Goal: Information Seeking & Learning: Learn about a topic

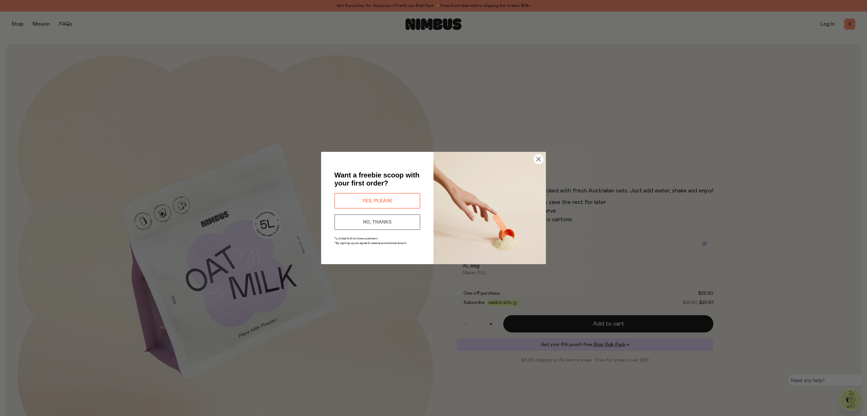
click at [537, 161] on icon "Close dialog" at bounding box center [539, 159] width 4 height 4
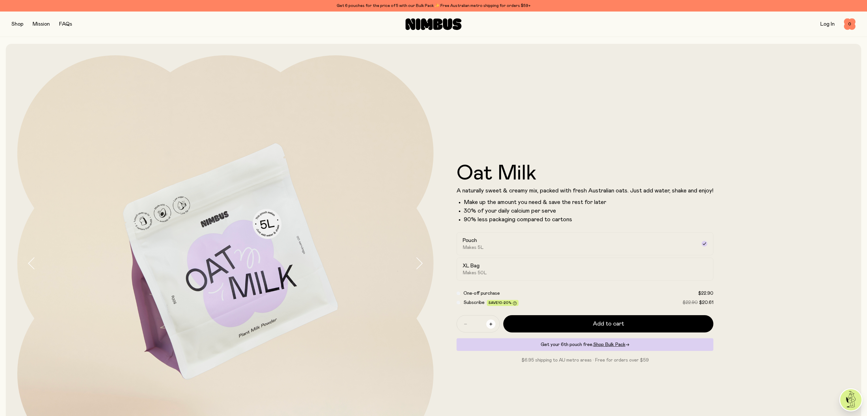
click at [495, 324] on button "button" at bounding box center [490, 324] width 9 height 9
click at [491, 325] on icon "button" at bounding box center [491, 324] width 3 height 3
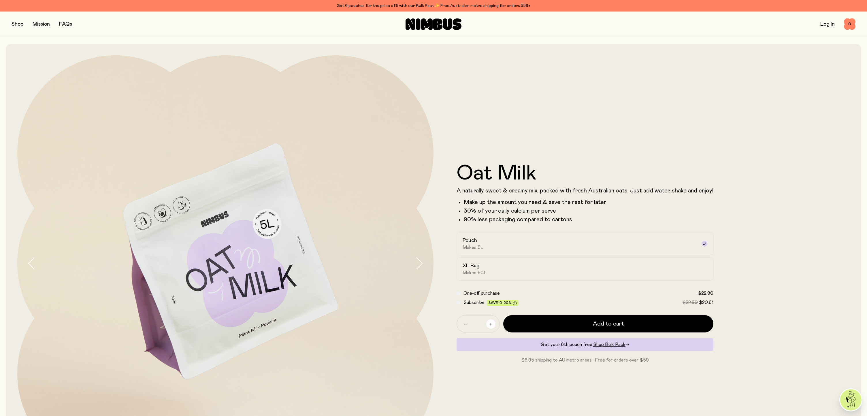
click at [491, 325] on icon "button" at bounding box center [491, 324] width 3 height 3
click at [464, 324] on button "button" at bounding box center [465, 324] width 9 height 9
click at [463, 324] on button "button" at bounding box center [465, 324] width 9 height 9
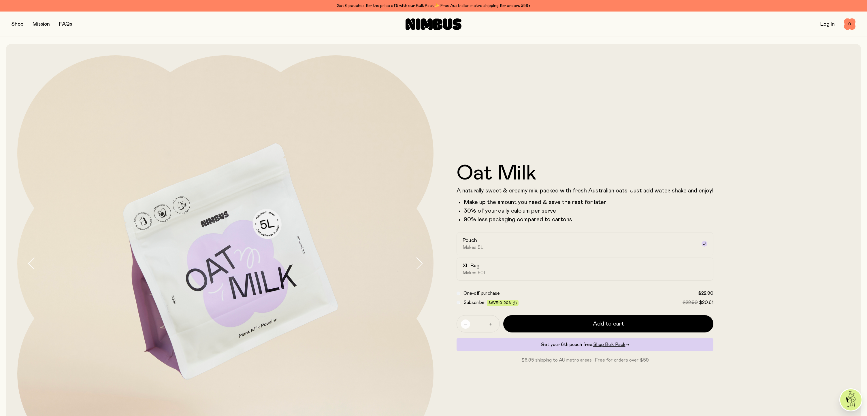
click at [463, 324] on button "button" at bounding box center [465, 324] width 9 height 9
click at [464, 324] on button "button" at bounding box center [465, 324] width 9 height 9
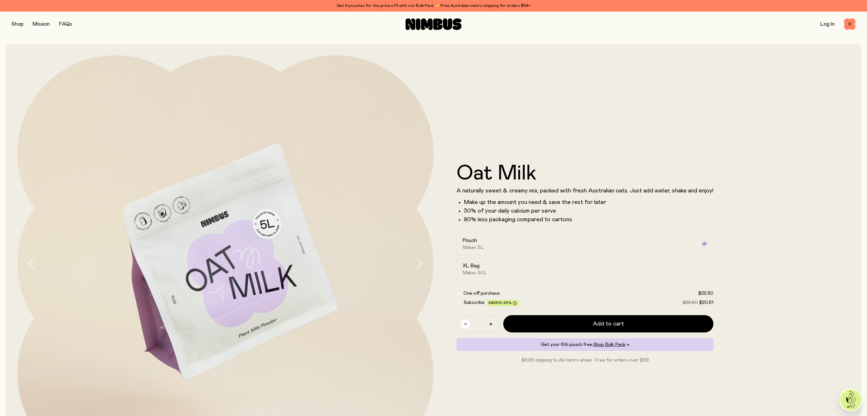
click at [464, 324] on button "button" at bounding box center [465, 324] width 9 height 9
click at [617, 344] on span "Shop Bulk Pack" at bounding box center [609, 345] width 32 height 5
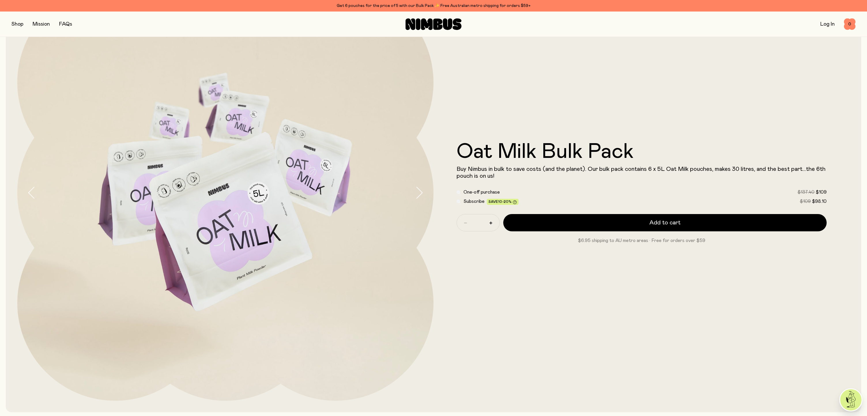
scroll to position [77, 0]
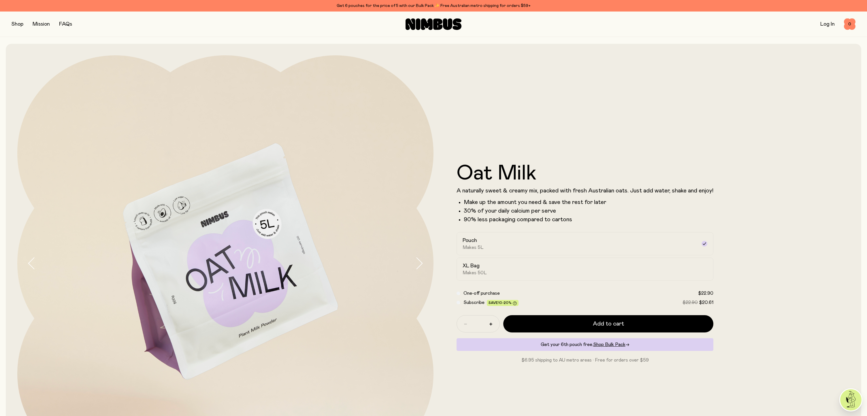
click at [15, 22] on button "button" at bounding box center [18, 24] width 12 height 8
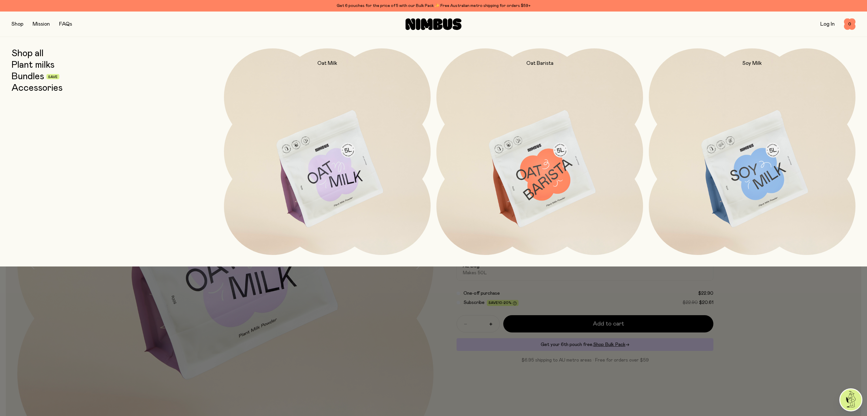
click at [713, 335] on div at bounding box center [433, 208] width 867 height 416
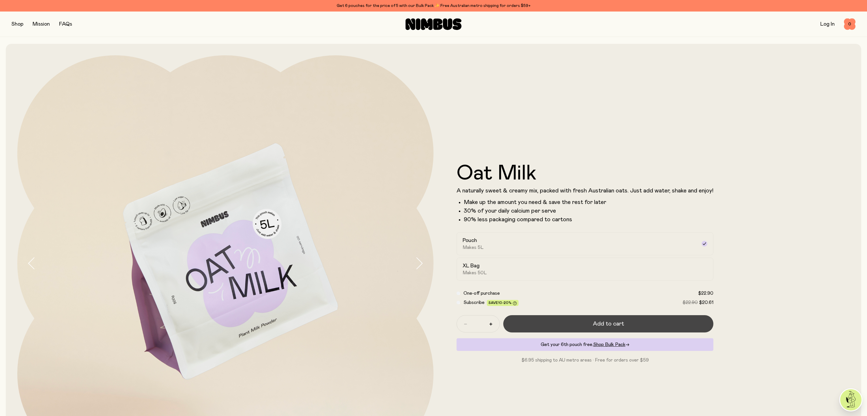
click at [621, 324] on span "Add to cart" at bounding box center [608, 324] width 31 height 8
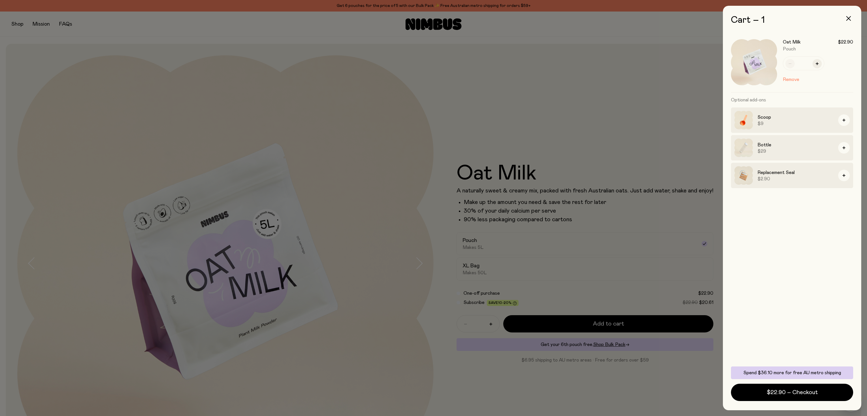
click at [551, 145] on div at bounding box center [433, 208] width 867 height 416
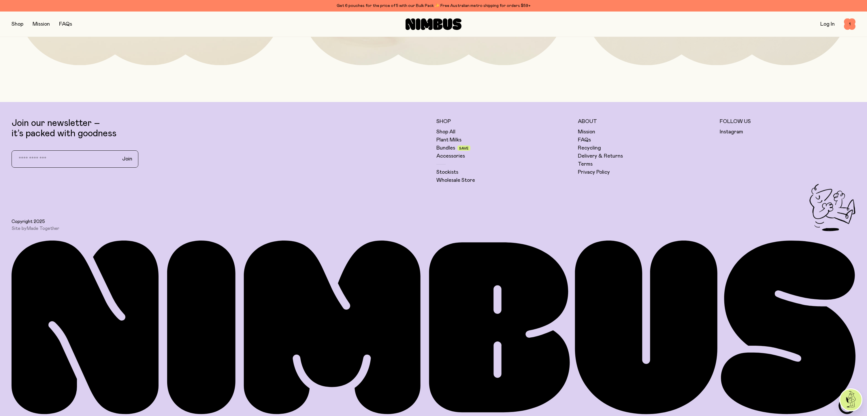
scroll to position [2246, 0]
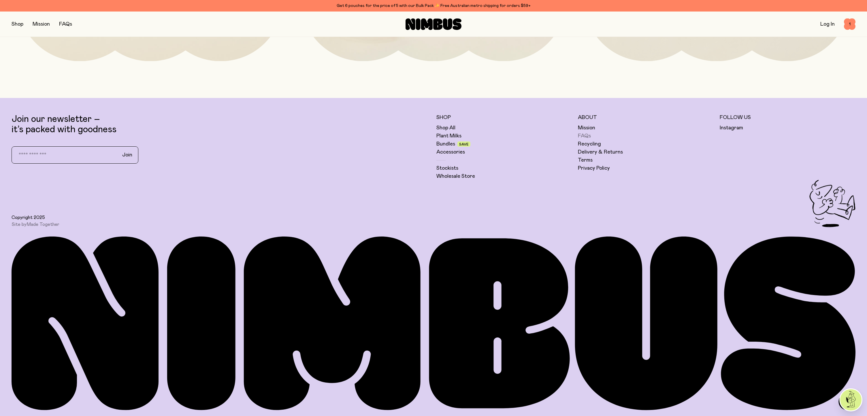
click at [581, 138] on link "FAQs" at bounding box center [584, 136] width 13 height 7
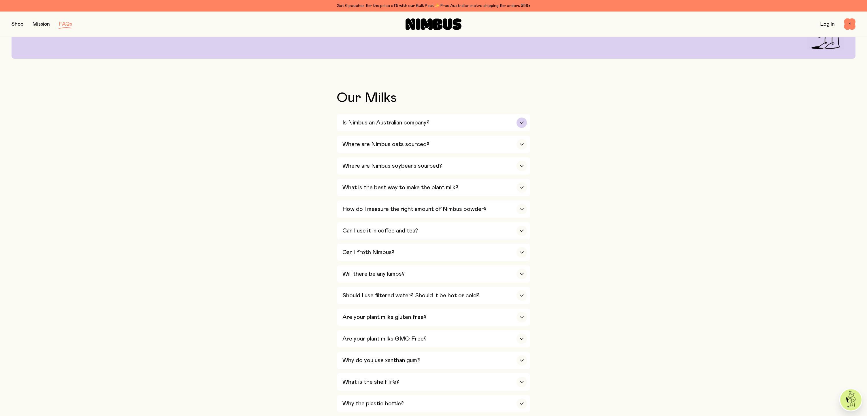
scroll to position [81, 0]
click at [454, 124] on div "Is Nimbus an Australian company?" at bounding box center [435, 122] width 185 height 17
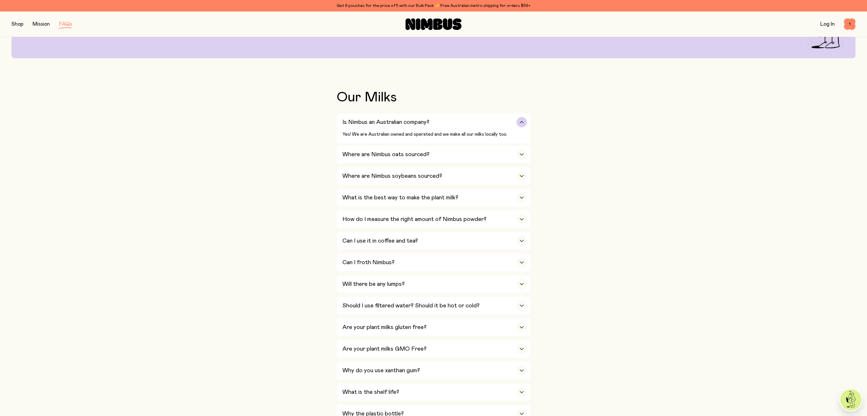
click at [466, 122] on div "Is Nimbus an Australian company?" at bounding box center [435, 122] width 185 height 17
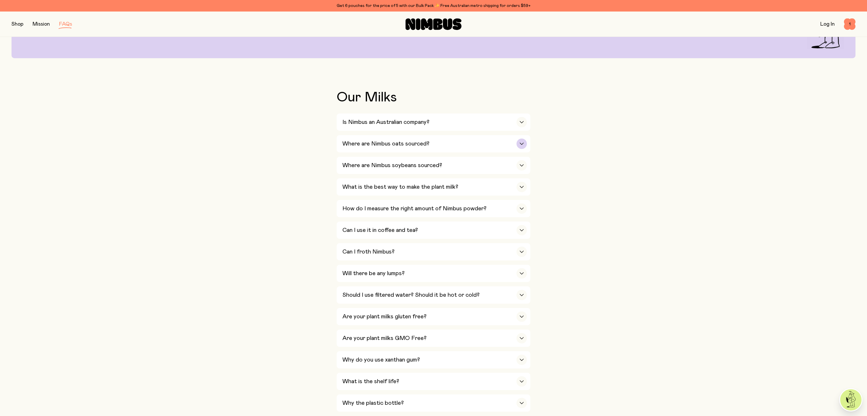
click at [519, 145] on div "button" at bounding box center [522, 144] width 10 height 10
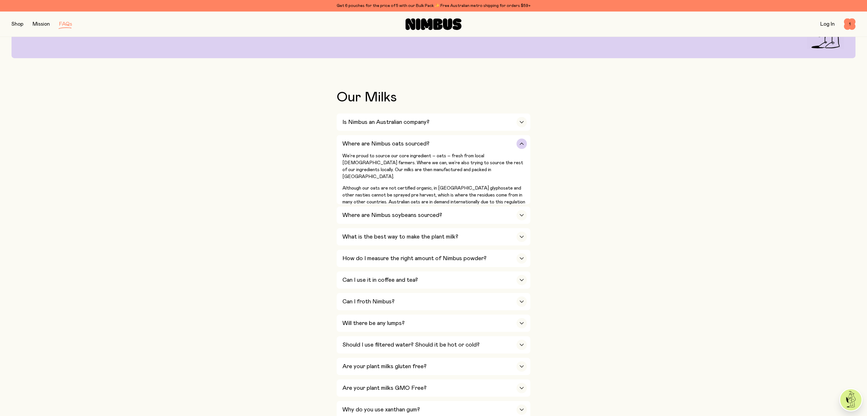
click at [522, 145] on div "button" at bounding box center [522, 144] width 10 height 10
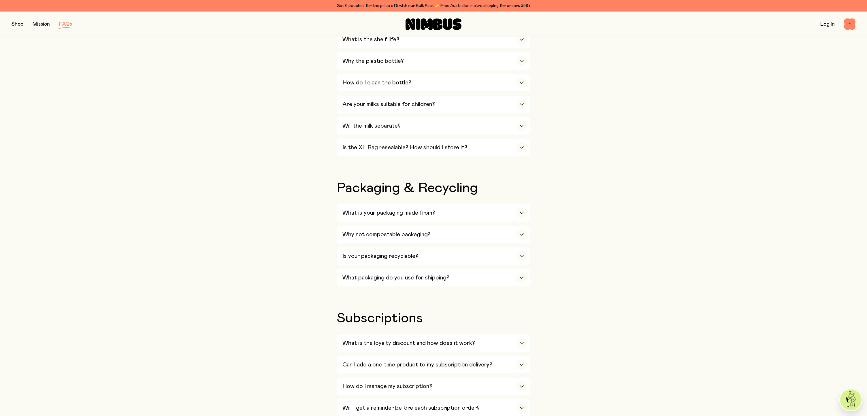
scroll to position [420, 0]
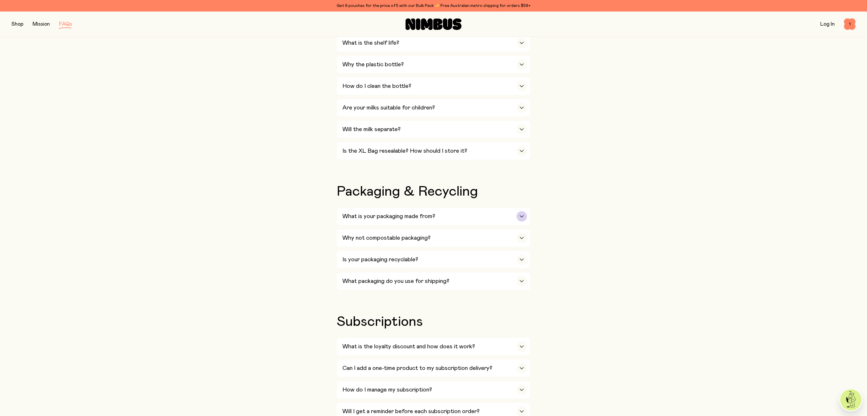
drag, startPoint x: 426, startPoint y: 213, endPoint x: 433, endPoint y: 213, distance: 7.2
click at [426, 213] on div "What is your packaging made from?" at bounding box center [435, 216] width 185 height 17
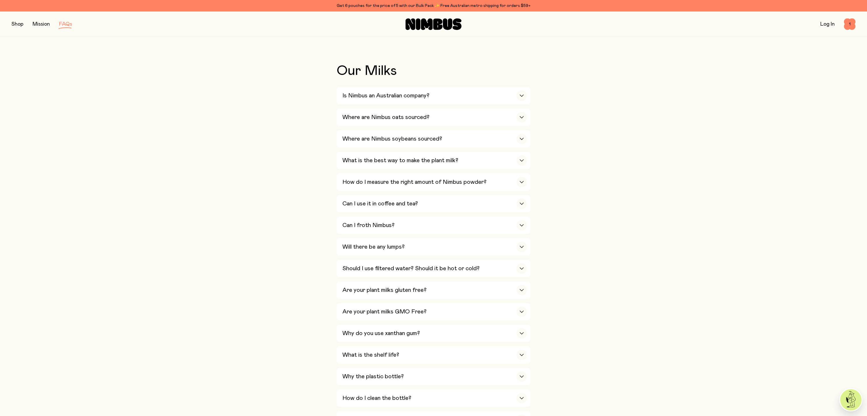
scroll to position [107, 0]
click at [469, 187] on div "How do I measure the right amount of Nimbus powder?" at bounding box center [435, 182] width 185 height 17
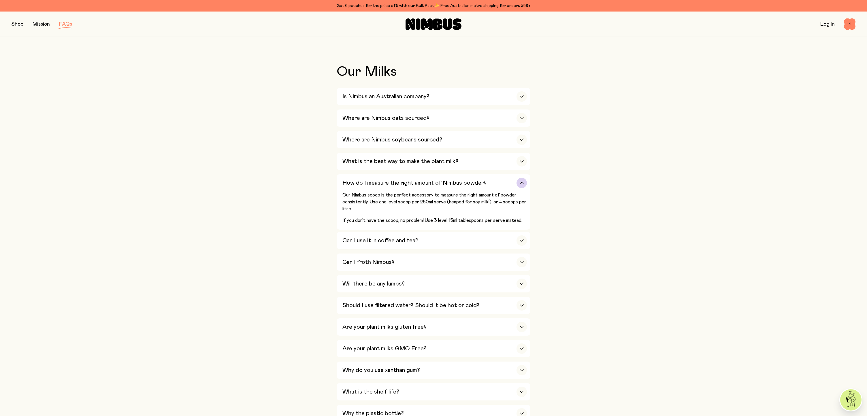
drag, startPoint x: 430, startPoint y: 222, endPoint x: 496, endPoint y: 223, distance: 66.3
click at [483, 223] on p "If you don’t have the scoop, no problem! Use 3 level 15ml tablespoons per serve…" at bounding box center [435, 220] width 185 height 7
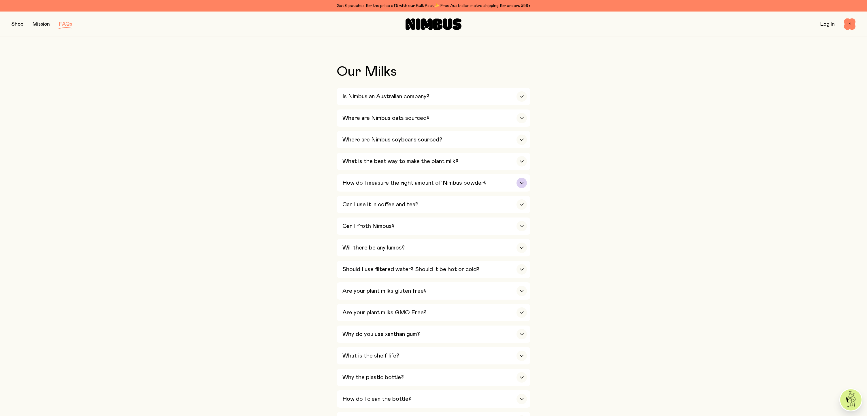
click at [520, 189] on div "How do I measure the right amount of Nimbus powder?" at bounding box center [435, 182] width 185 height 17
